Goal: Task Accomplishment & Management: Use online tool/utility

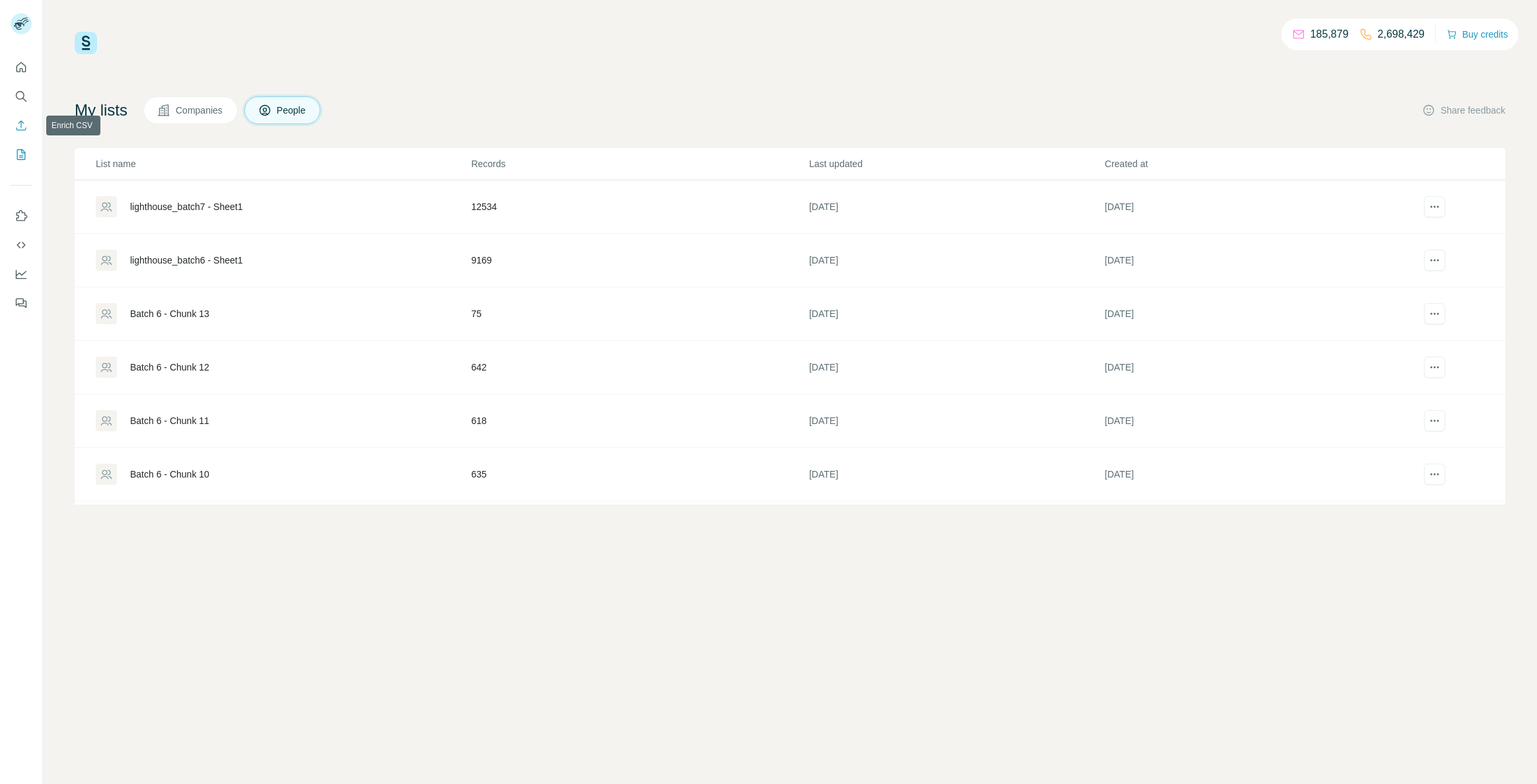
click at [21, 127] on icon "Enrich CSV" at bounding box center [21, 125] width 10 height 10
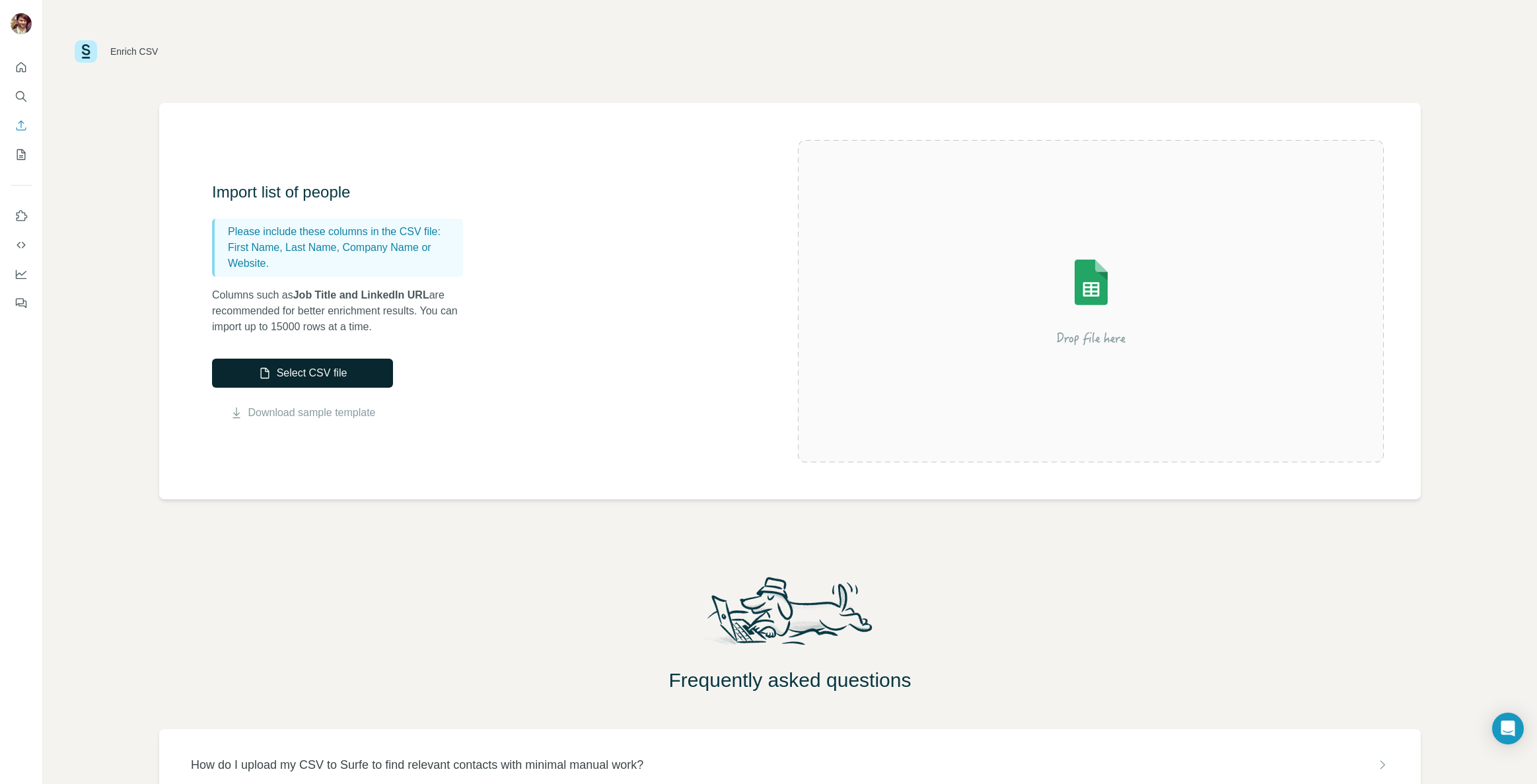
click at [270, 362] on button "Select CSV file" at bounding box center [303, 373] width 181 height 29
click at [328, 376] on button "Select CSV file" at bounding box center [303, 373] width 181 height 29
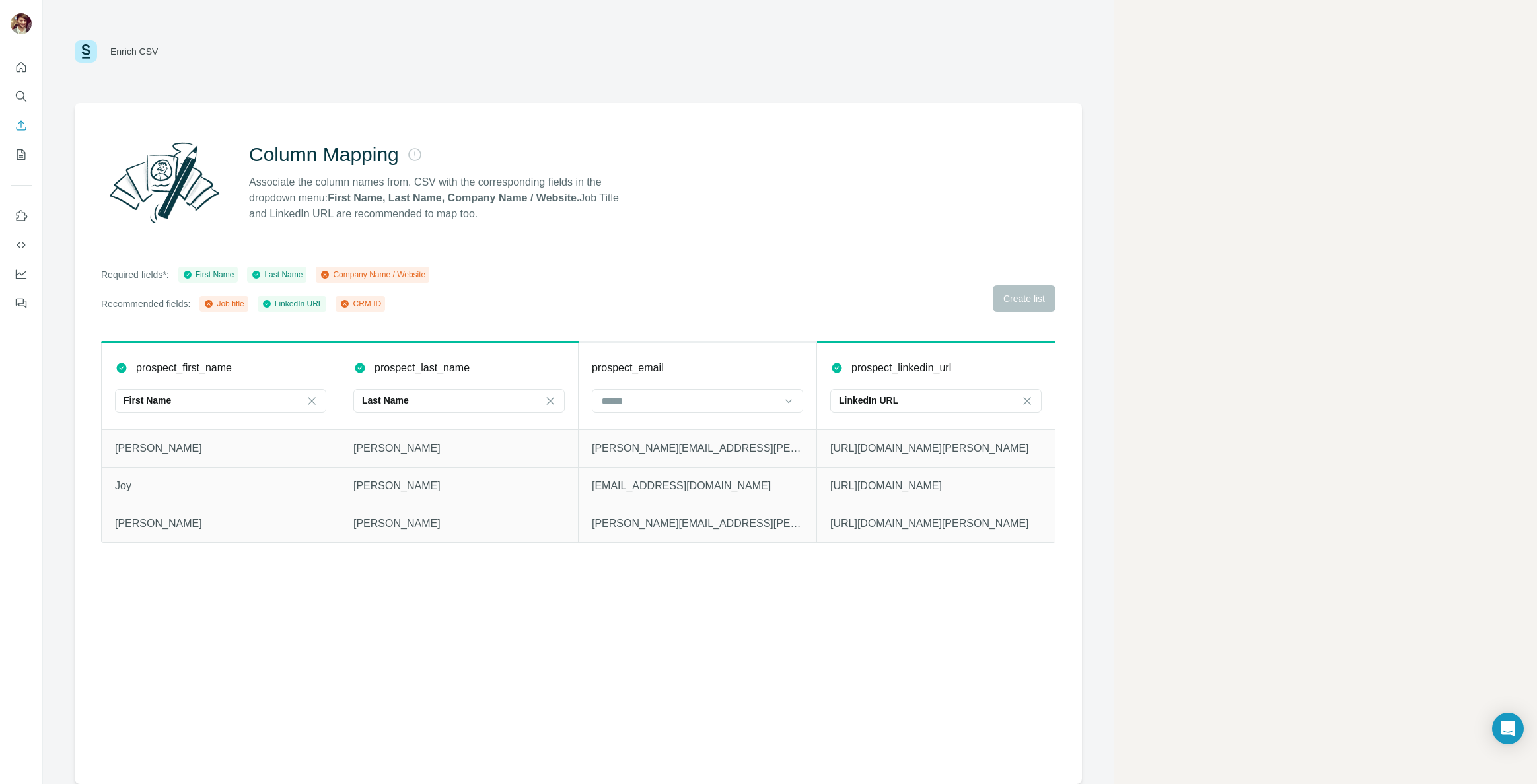
click at [1034, 301] on div "Required fields*: First Name Last Name Company Name / Website Recommended field…" at bounding box center [578, 289] width 955 height 45
click at [715, 406] on input at bounding box center [689, 400] width 178 height 15
click at [674, 503] on div "CRM ID" at bounding box center [697, 501] width 189 height 13
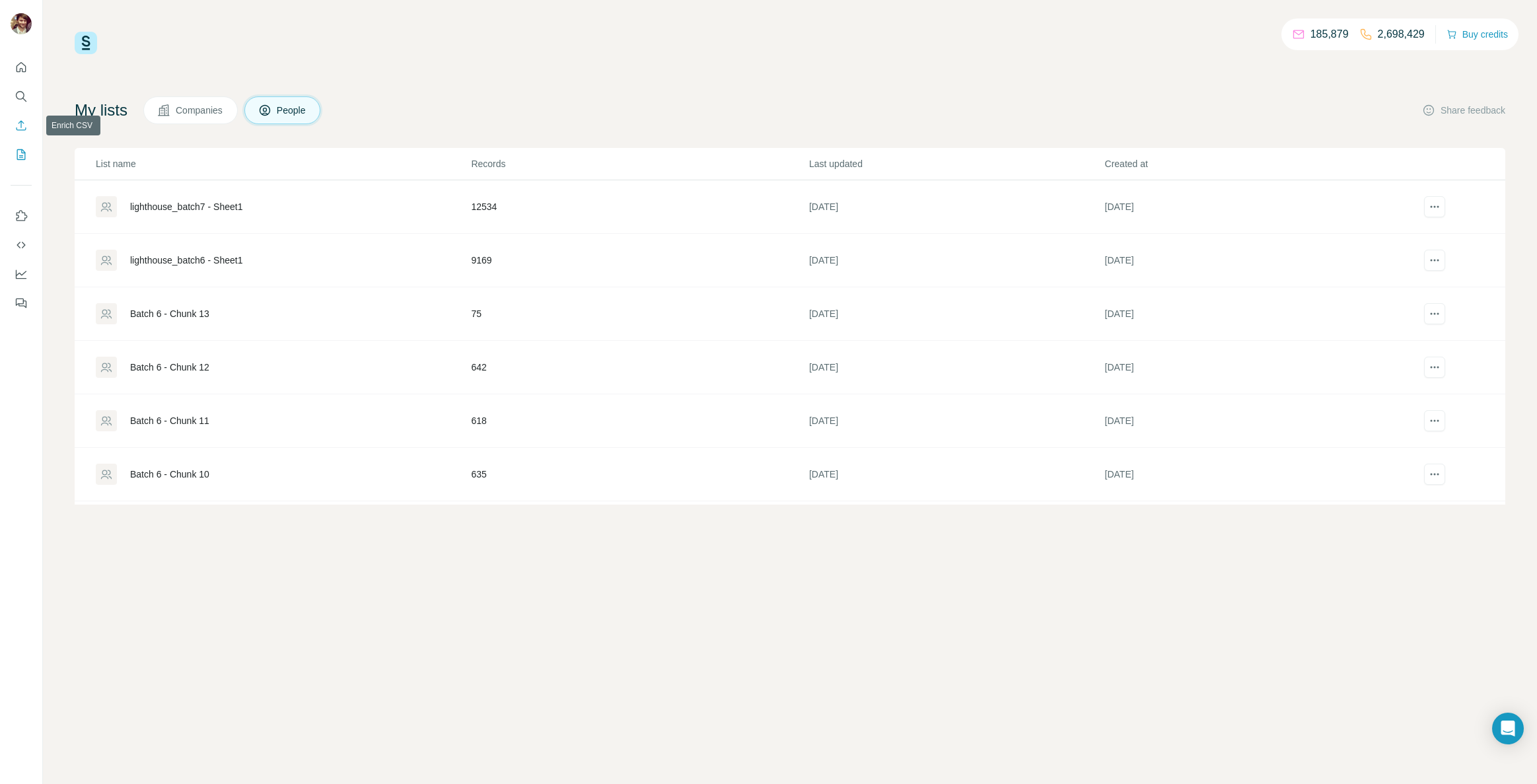
click at [20, 131] on icon "Enrich CSV" at bounding box center [21, 125] width 13 height 13
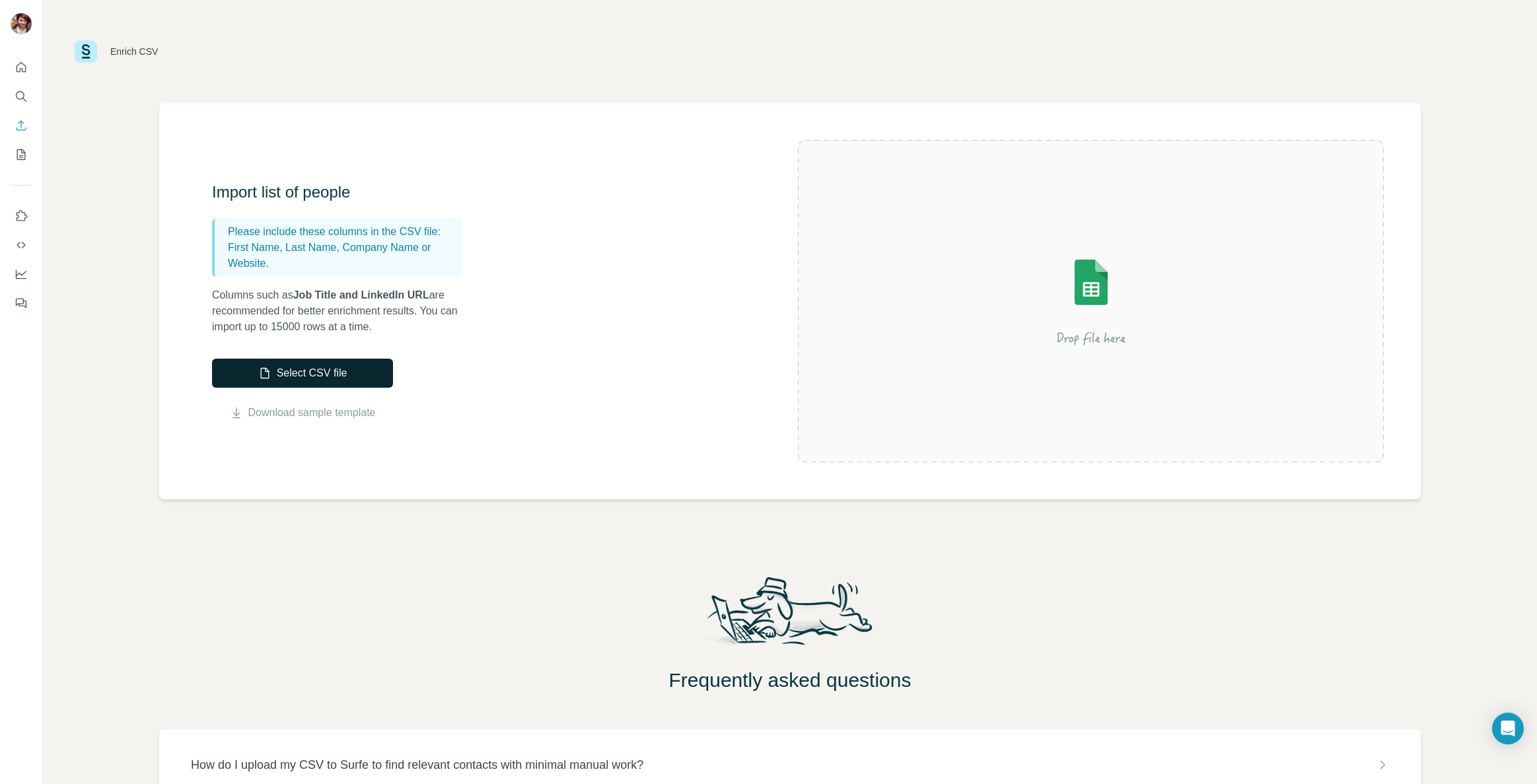
click at [248, 362] on button "Select CSV file" at bounding box center [303, 373] width 181 height 29
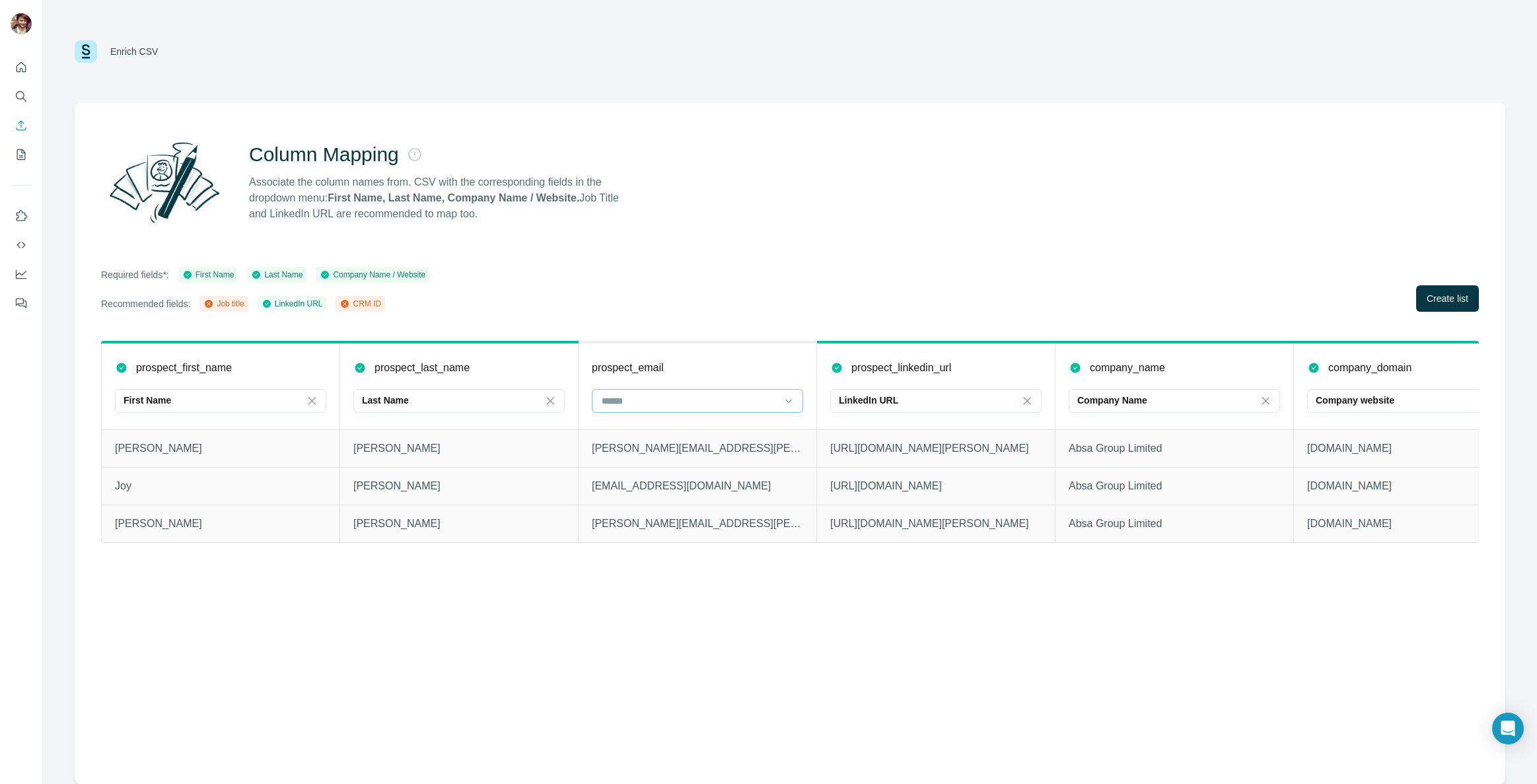
click at [703, 400] on input at bounding box center [689, 400] width 178 height 15
click at [671, 449] on div "CRM ID" at bounding box center [697, 454] width 189 height 13
click at [1427, 304] on span "Create list" at bounding box center [1448, 298] width 41 height 13
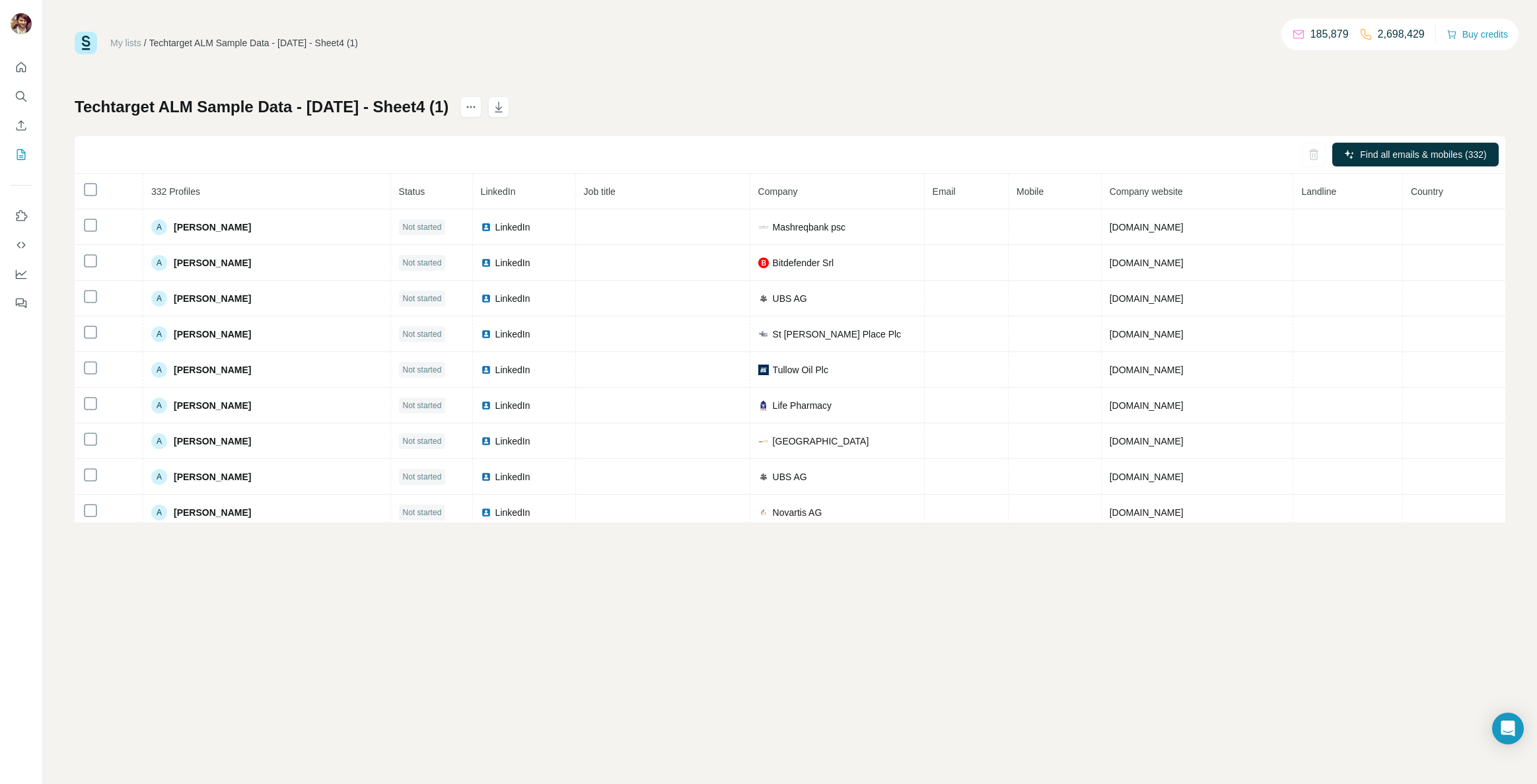
click at [1450, 141] on div "Find all emails & mobiles (332)" at bounding box center [790, 155] width 1431 height 37
click at [1448, 151] on span "Find all emails & mobiles (332)" at bounding box center [1423, 154] width 126 height 13
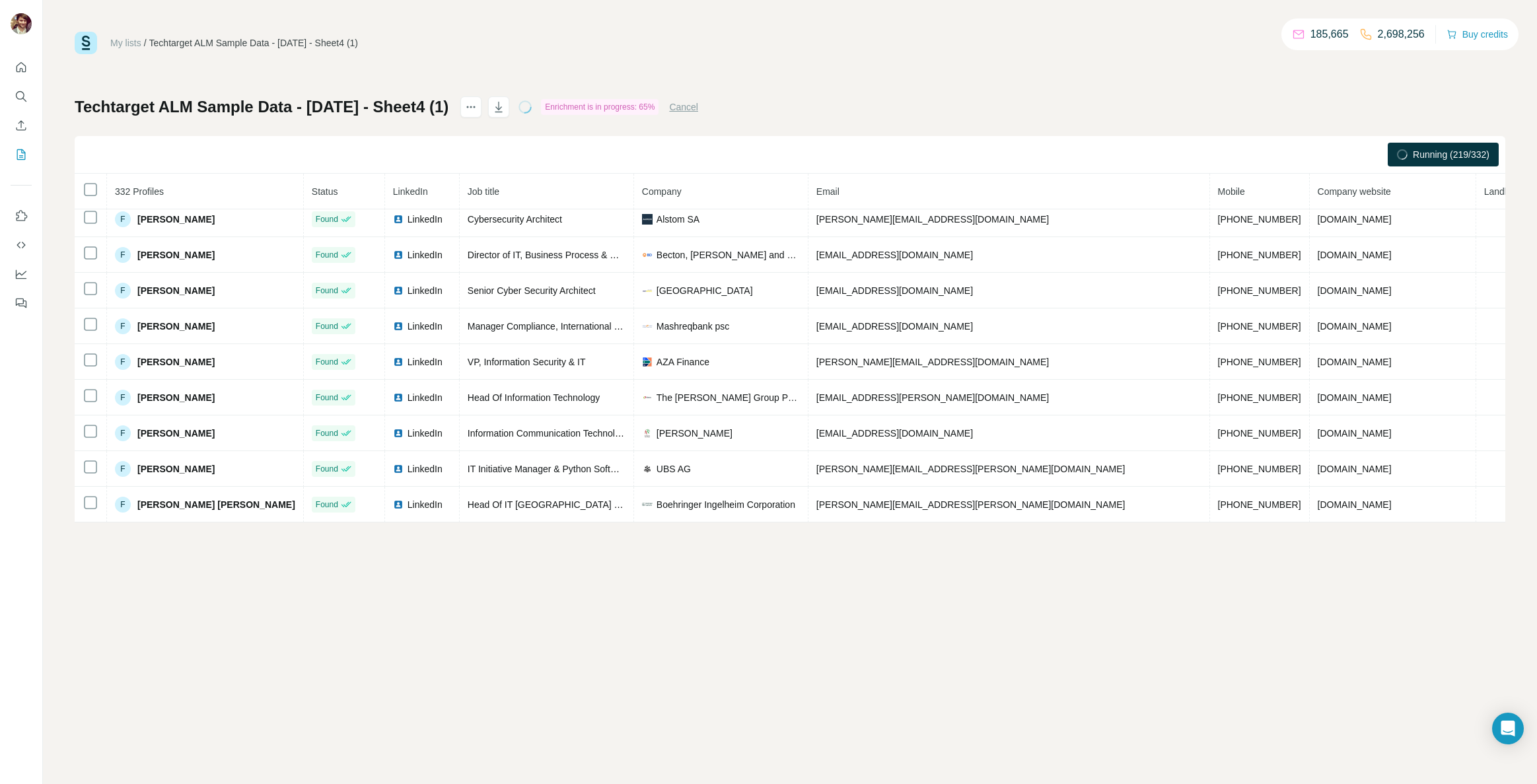
scroll to position [3634, 0]
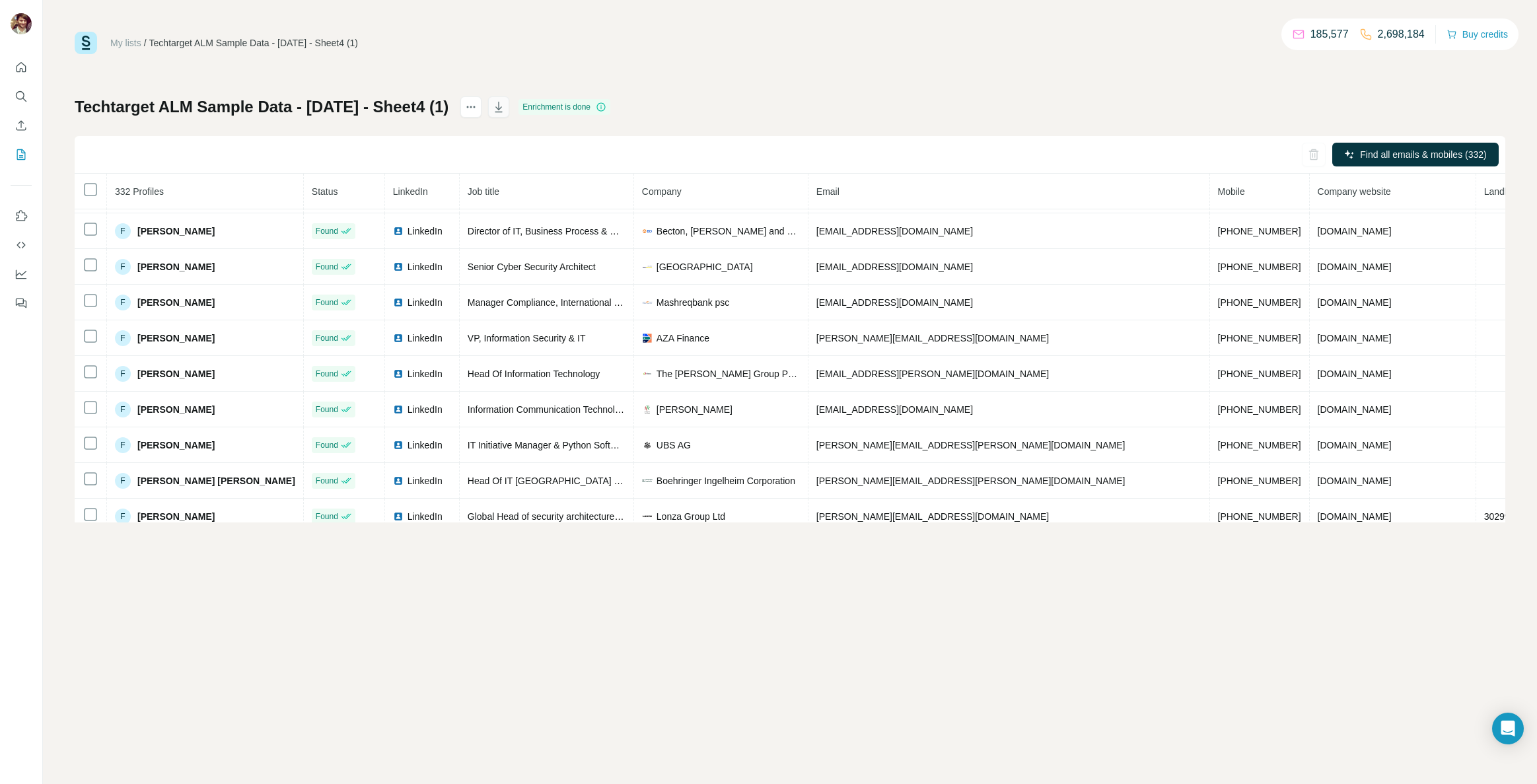
click at [503, 105] on icon "button" at bounding box center [499, 106] width 8 height 10
